Goal: Task Accomplishment & Management: Manage account settings

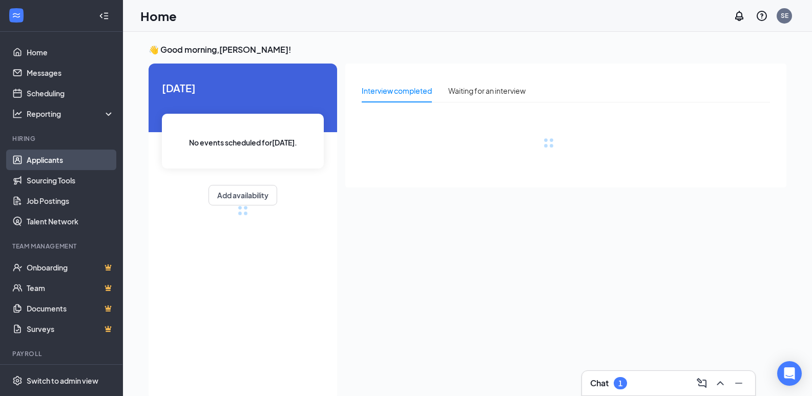
click at [52, 161] on link "Applicants" at bounding box center [71, 160] width 88 height 20
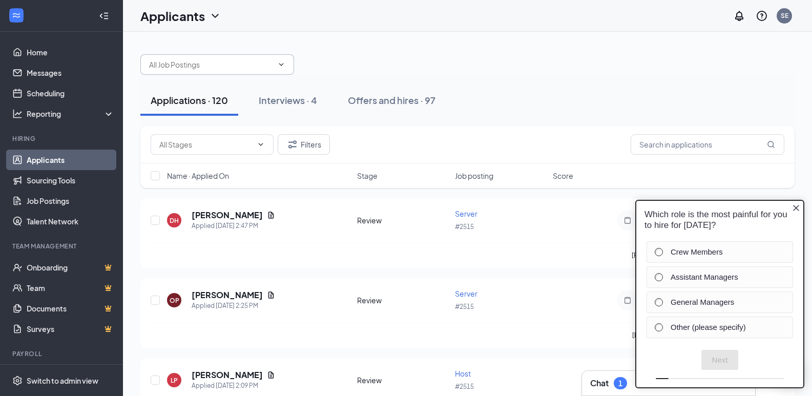
click at [238, 67] on input "text" at bounding box center [211, 64] width 124 height 11
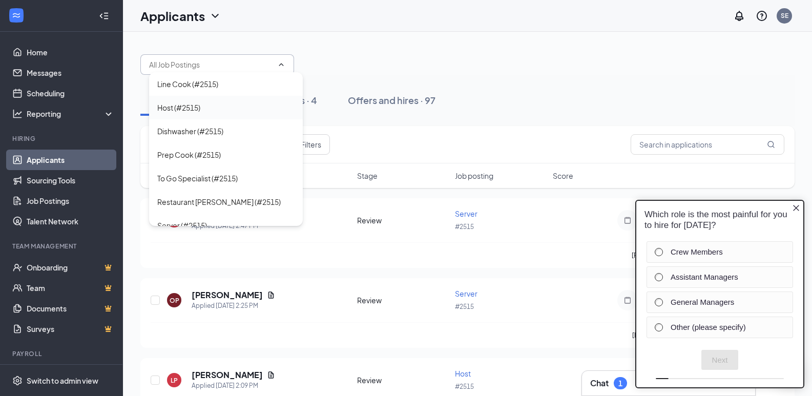
click at [210, 104] on div "Host (#2515)" at bounding box center [225, 107] width 137 height 11
type input "Host (#2515)"
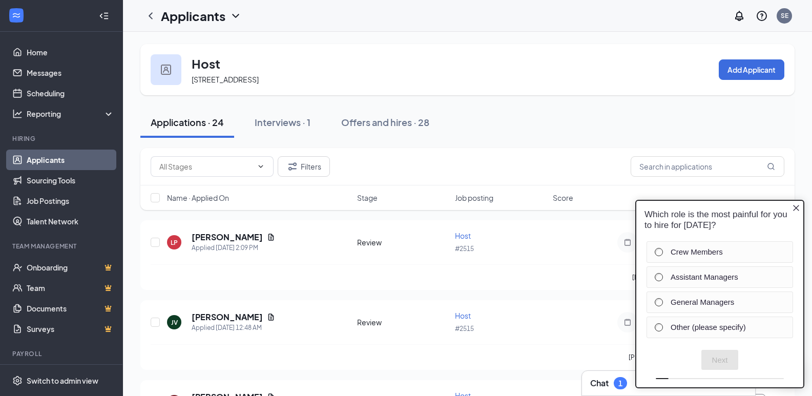
click at [796, 208] on icon "Close button" at bounding box center [796, 208] width 6 height 6
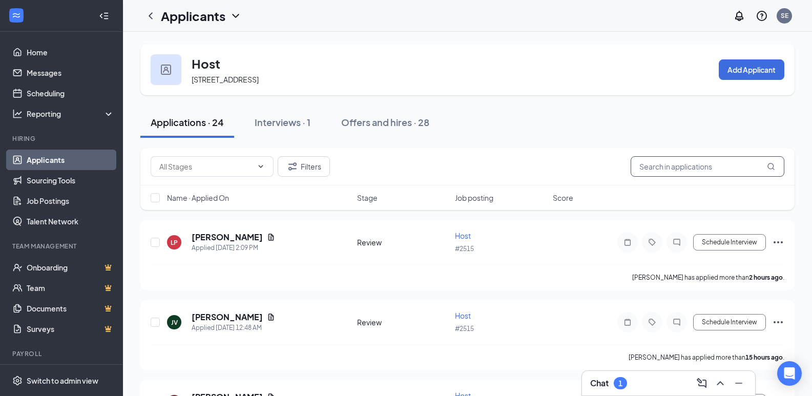
click at [710, 173] on input "text" at bounding box center [707, 166] width 154 height 20
type input "Makayla"
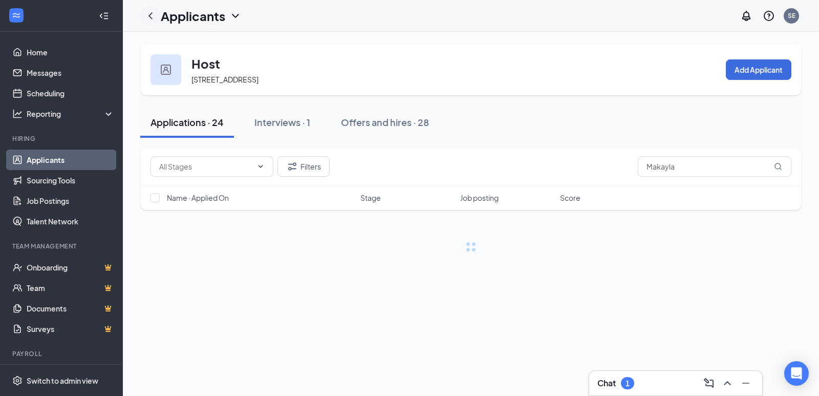
click at [152, 15] on icon "ChevronLeft" at bounding box center [150, 16] width 12 height 12
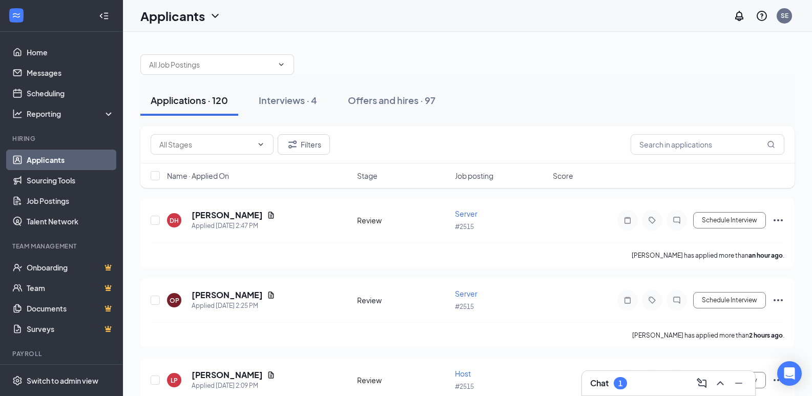
click at [643, 157] on div "Filters" at bounding box center [467, 144] width 654 height 37
click at [654, 143] on input "text" at bounding box center [707, 144] width 154 height 20
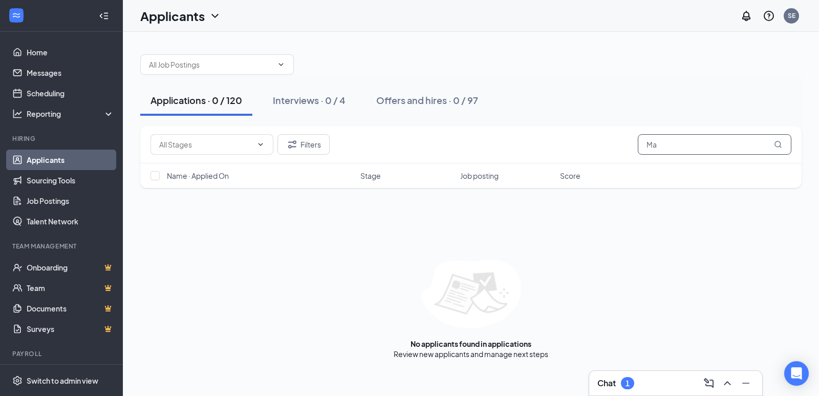
type input "M"
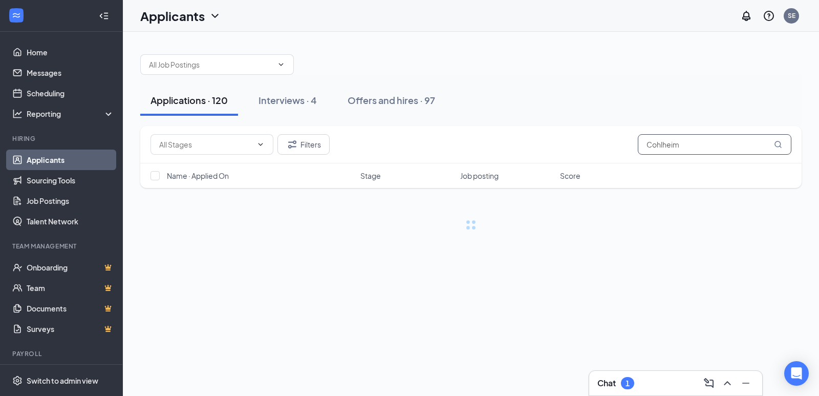
type input "Cohlheim"
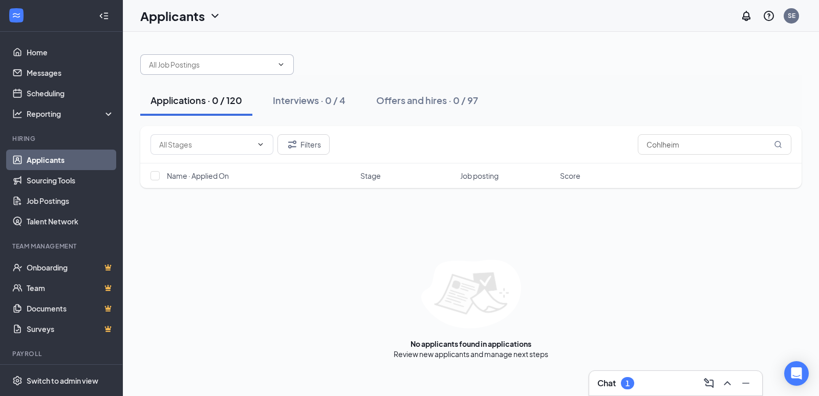
click at [174, 65] on input "text" at bounding box center [211, 64] width 124 height 11
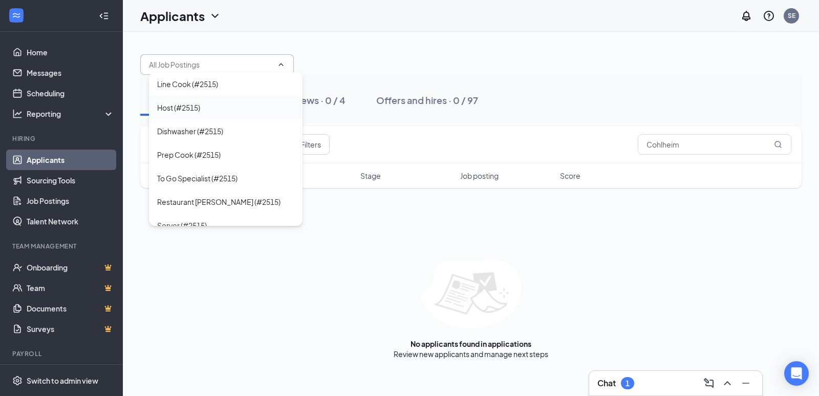
click at [172, 105] on div "Host (#2515)" at bounding box center [178, 107] width 43 height 11
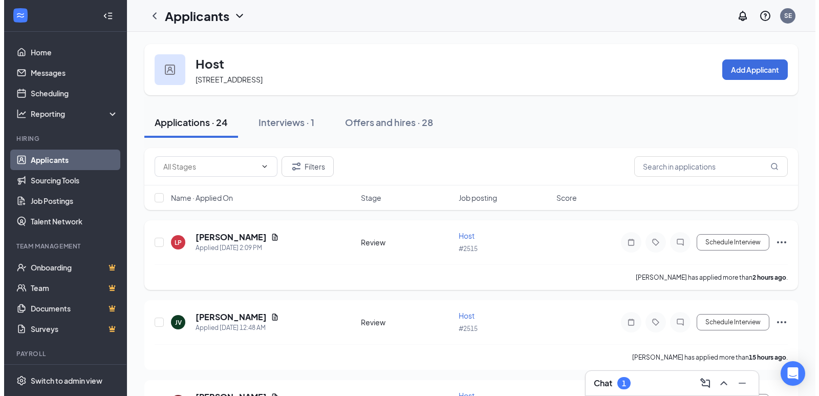
scroll to position [51, 0]
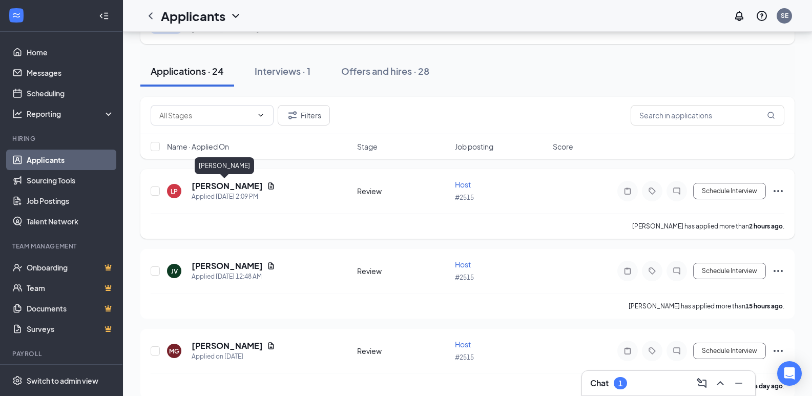
click at [231, 184] on h5 "[PERSON_NAME]" at bounding box center [227, 185] width 71 height 11
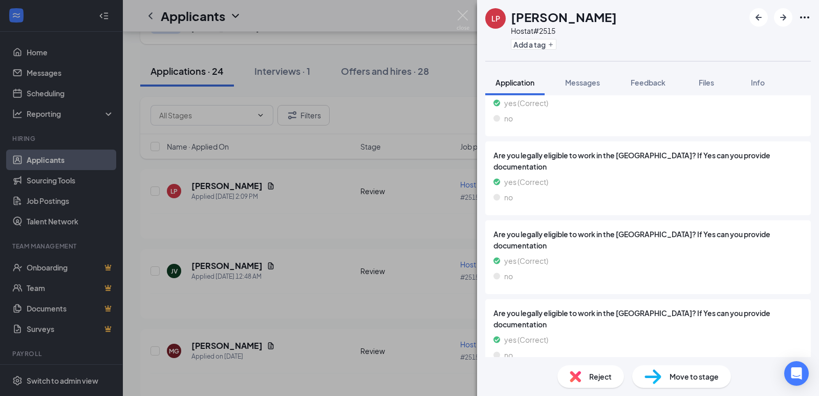
scroll to position [1844, 0]
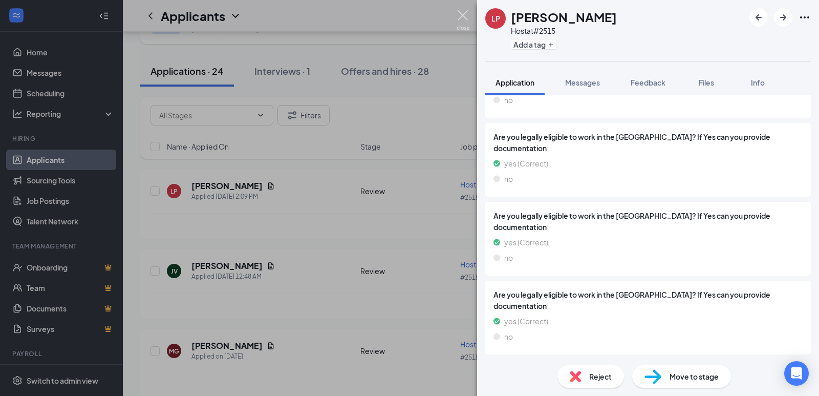
click at [463, 14] on img at bounding box center [463, 20] width 13 height 20
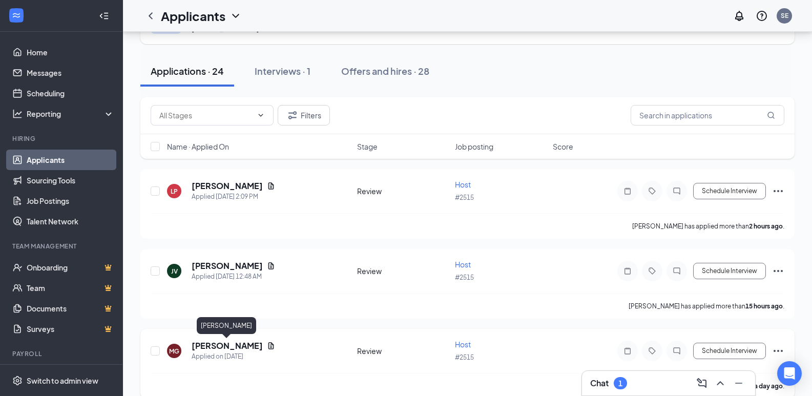
click at [213, 346] on h5 "[PERSON_NAME]" at bounding box center [227, 345] width 71 height 11
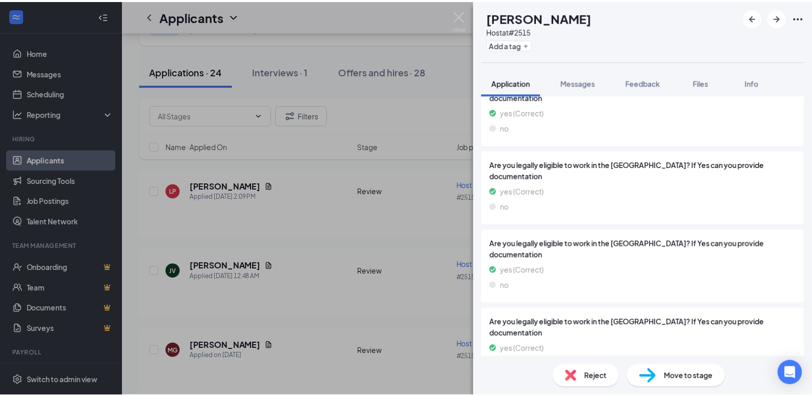
scroll to position [1844, 0]
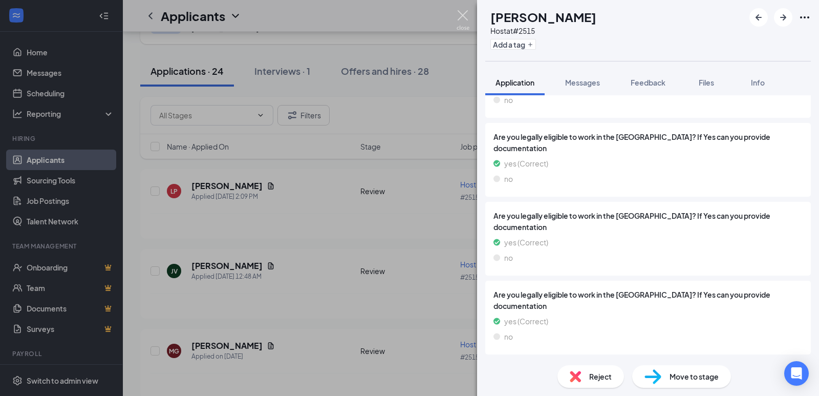
click at [462, 16] on img at bounding box center [463, 20] width 13 height 20
